Goal: Information Seeking & Learning: Learn about a topic

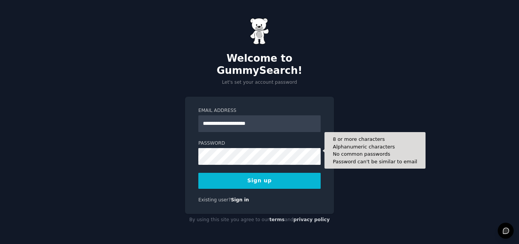
type input "**********"
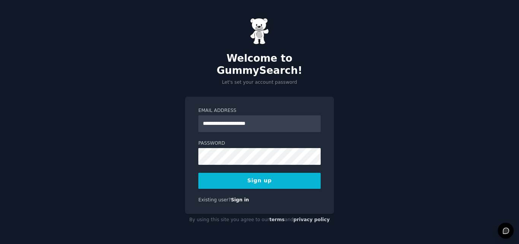
click at [266, 176] on button "Sign up" at bounding box center [259, 181] width 122 height 16
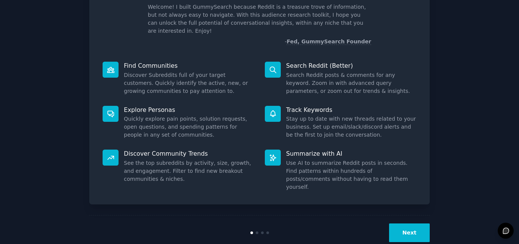
scroll to position [54, 0]
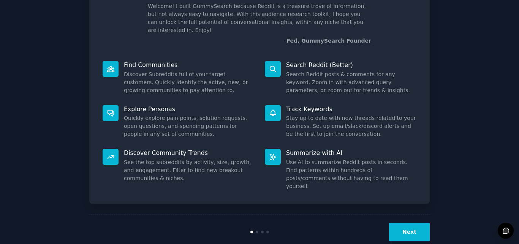
click at [278, 109] on div at bounding box center [273, 113] width 16 height 16
click at [409, 222] on button "Next" at bounding box center [409, 231] width 41 height 19
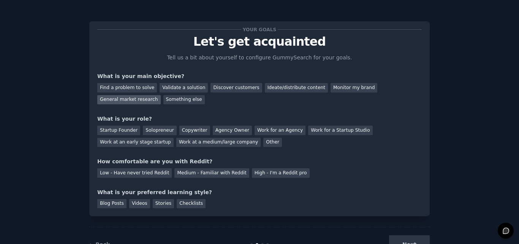
click at [161, 95] on div "General market research" at bounding box center [128, 100] width 63 height 10
click at [179, 131] on div "Copywriter" at bounding box center [194, 130] width 31 height 10
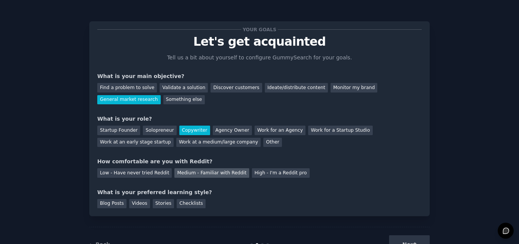
click at [181, 172] on div "Medium - Familiar with Reddit" at bounding box center [211, 173] width 75 height 10
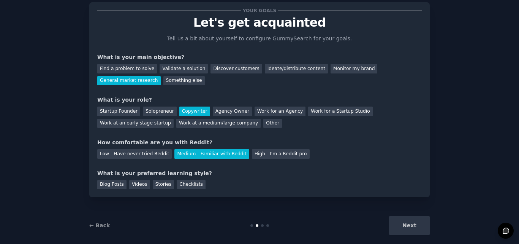
scroll to position [29, 0]
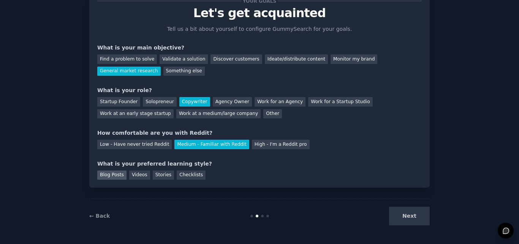
click at [117, 177] on div "Blog Posts" at bounding box center [111, 175] width 29 height 10
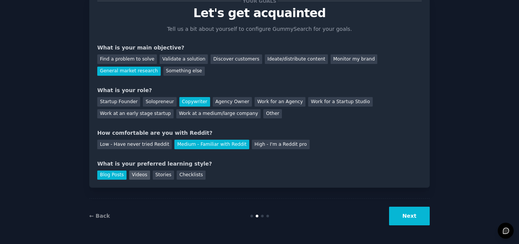
click at [136, 175] on div "Videos" at bounding box center [139, 175] width 21 height 10
click at [113, 174] on div "Blog Posts" at bounding box center [111, 175] width 29 height 10
click at [412, 212] on button "Next" at bounding box center [409, 215] width 41 height 19
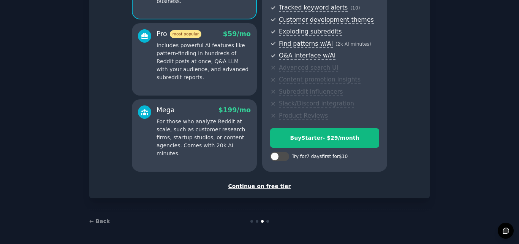
click at [255, 186] on div "Continue on free tier" at bounding box center [259, 186] width 325 height 8
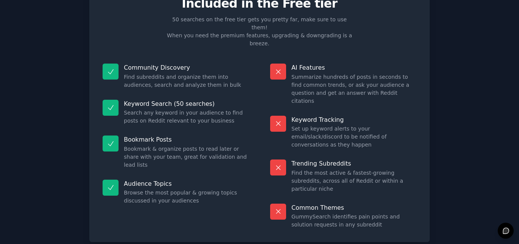
scroll to position [52, 0]
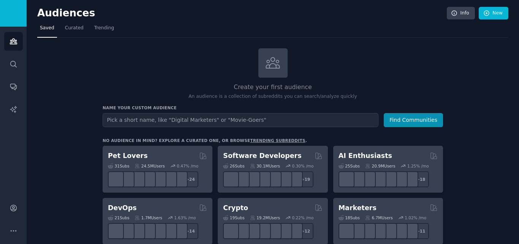
type input "S"
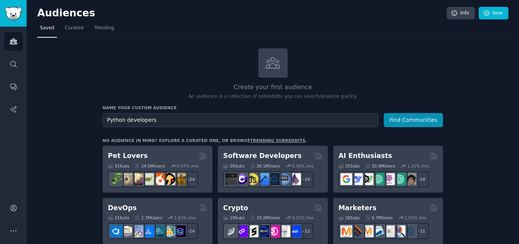
type input "Python developers"
click at [384, 113] on button "Find Communities" at bounding box center [413, 120] width 59 height 14
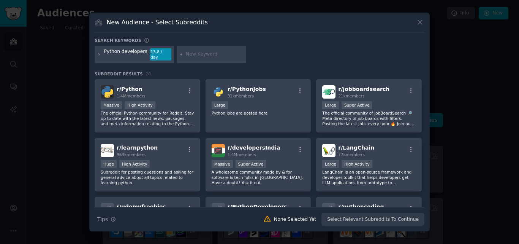
click at [191, 52] on input "text" at bounding box center [215, 54] width 58 height 7
type input "learning"
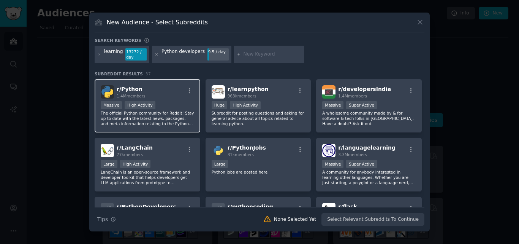
click at [176, 95] on div "r/ Python 1.4M members" at bounding box center [148, 91] width 94 height 13
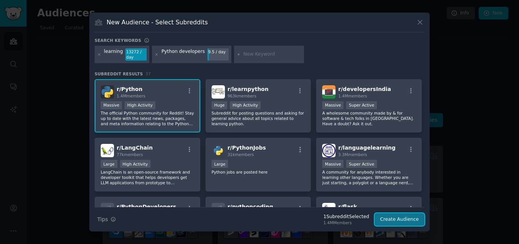
click at [394, 218] on button "Create Audience" at bounding box center [400, 219] width 50 height 13
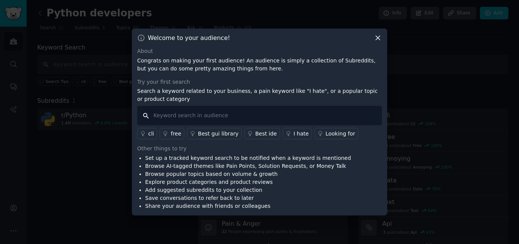
click at [224, 117] on input "text" at bounding box center [259, 115] width 245 height 19
type input "f"
type input "roadmap for Full stack Python"
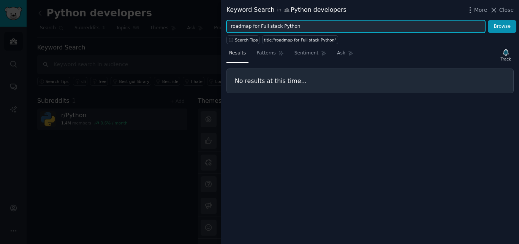
click at [256, 25] on input "roadmap for Full stack Python" at bounding box center [356, 26] width 259 height 13
click at [488, 20] on button "Browse" at bounding box center [502, 26] width 29 height 13
type input "Full stack Python"
click at [488, 20] on button "Browse" at bounding box center [502, 26] width 29 height 13
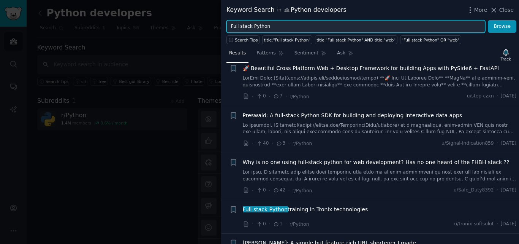
scroll to position [76, 0]
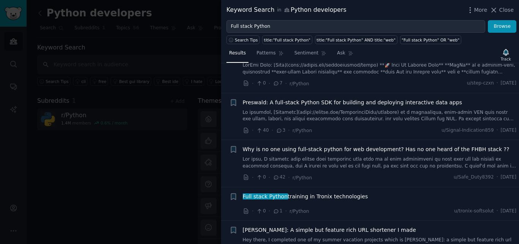
click at [382, 105] on span "Preswald: A full-stack Python SDK for building and deploying interactive data a…" at bounding box center [353, 102] width 220 height 8
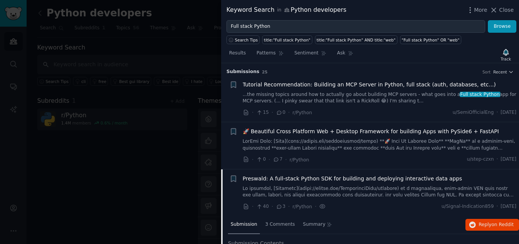
click at [400, 51] on div "Results Patterns Sentiment Ask Track" at bounding box center [370, 55] width 298 height 16
click at [203, 43] on div at bounding box center [259, 122] width 519 height 244
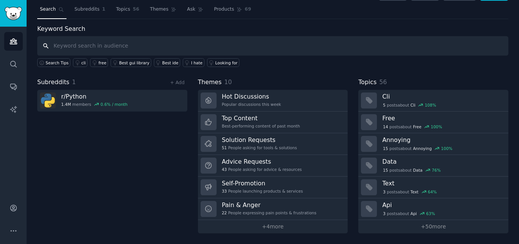
scroll to position [19, 0]
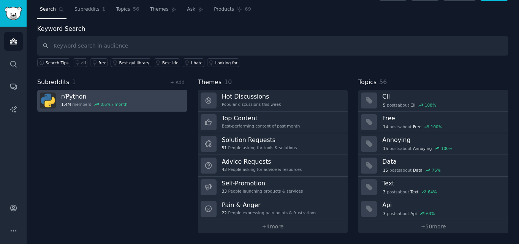
click at [150, 96] on link "r/ Python 1.4M members 0.6 % / month" at bounding box center [112, 101] width 150 height 22
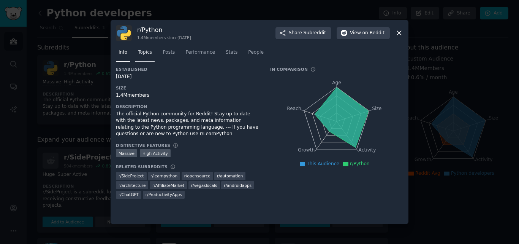
click at [146, 54] on span "Topics" at bounding box center [145, 52] width 14 height 7
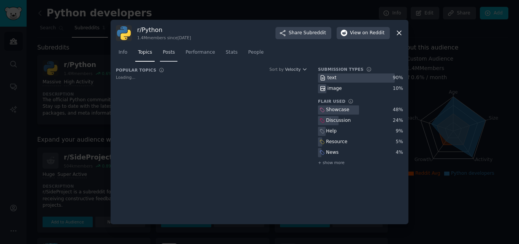
click at [164, 55] on div "Info Topics Posts Performance Stats People" at bounding box center [259, 54] width 287 height 26
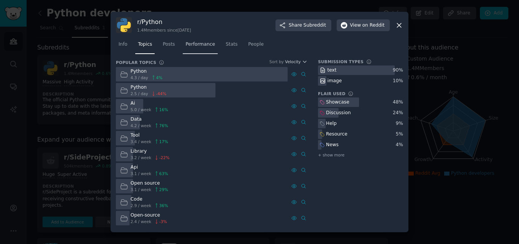
click at [193, 46] on span "Performance" at bounding box center [201, 44] width 30 height 7
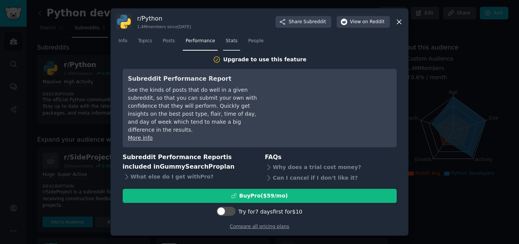
click at [226, 44] on span "Stats" at bounding box center [232, 41] width 12 height 7
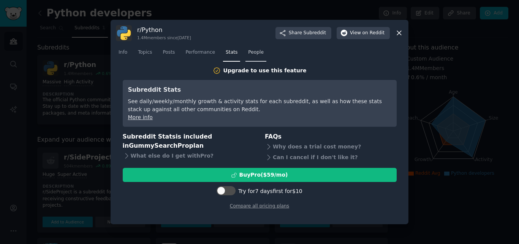
click at [248, 51] on span "People" at bounding box center [256, 52] width 16 height 7
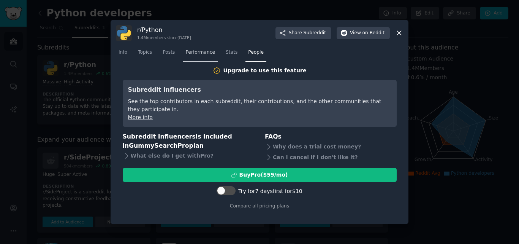
click at [208, 52] on span "Performance" at bounding box center [201, 52] width 30 height 7
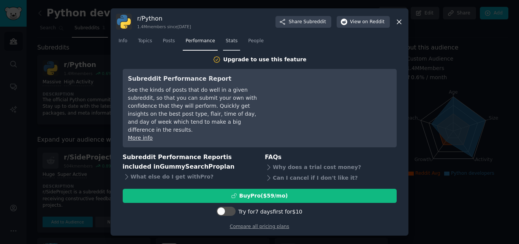
click at [226, 44] on span "Stats" at bounding box center [232, 41] width 12 height 7
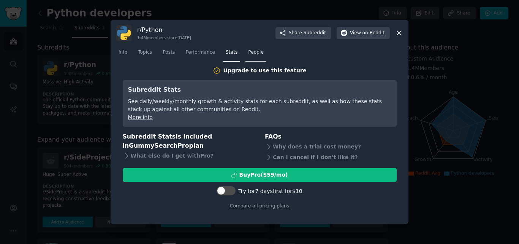
click at [248, 52] on span "People" at bounding box center [256, 52] width 16 height 7
click at [226, 55] on span "Stats" at bounding box center [232, 52] width 12 height 7
click at [125, 56] on span "Info" at bounding box center [123, 52] width 9 height 7
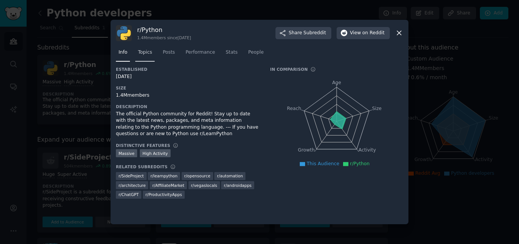
click at [143, 54] on span "Topics" at bounding box center [145, 52] width 14 height 7
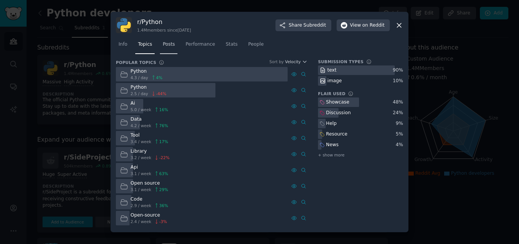
click at [163, 48] on link "Posts" at bounding box center [168, 46] width 17 height 16
